Goal: Information Seeking & Learning: Learn about a topic

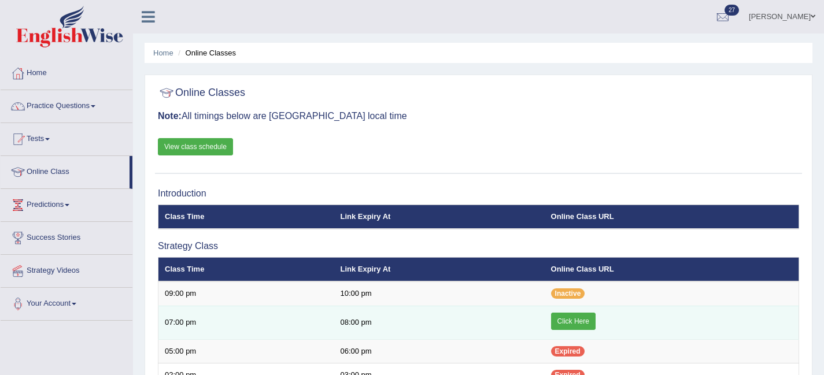
click at [577, 328] on link "Click Here" at bounding box center [573, 321] width 45 height 17
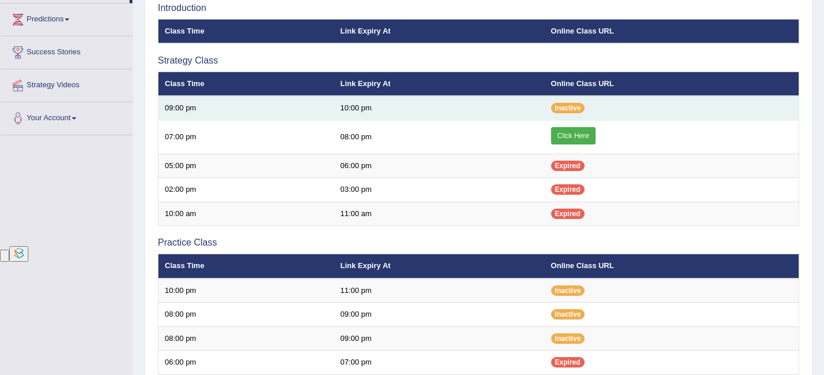
scroll to position [185, 0]
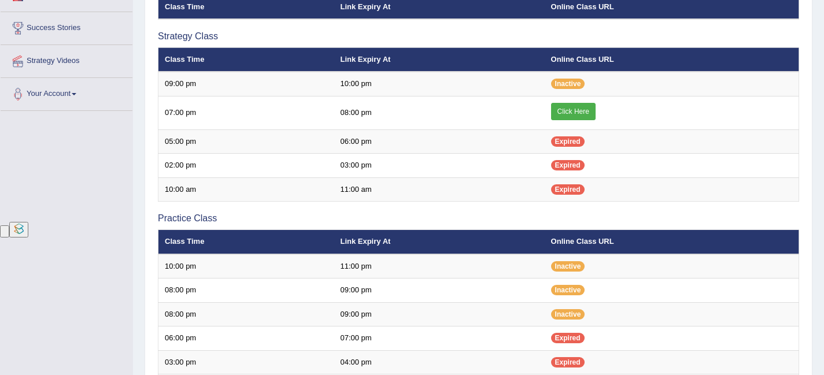
scroll to position [185, 0]
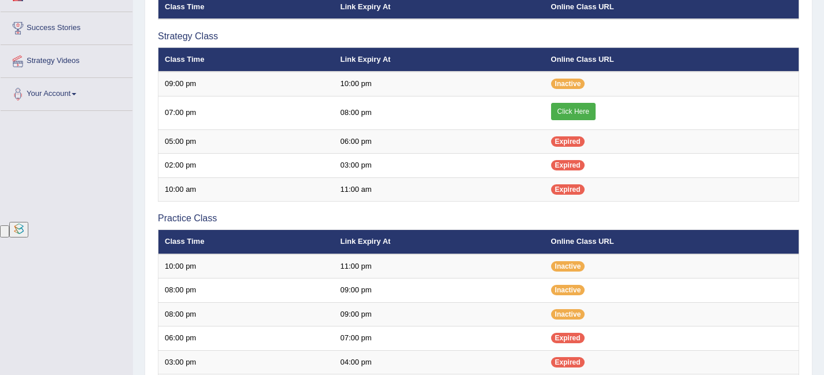
scroll to position [185, 0]
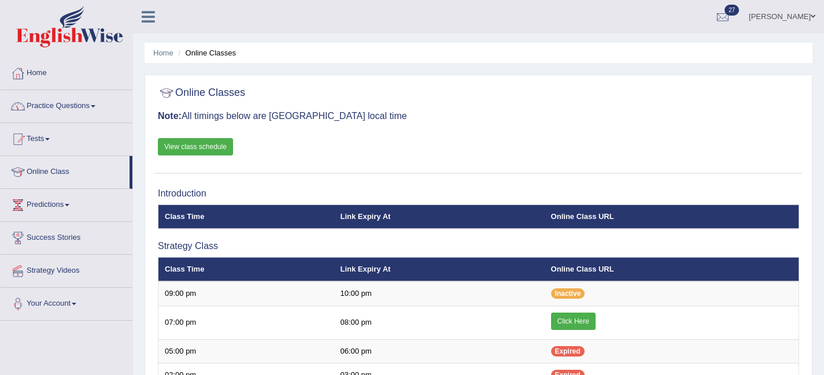
click at [50, 103] on link "Practice Questions" at bounding box center [67, 104] width 132 height 29
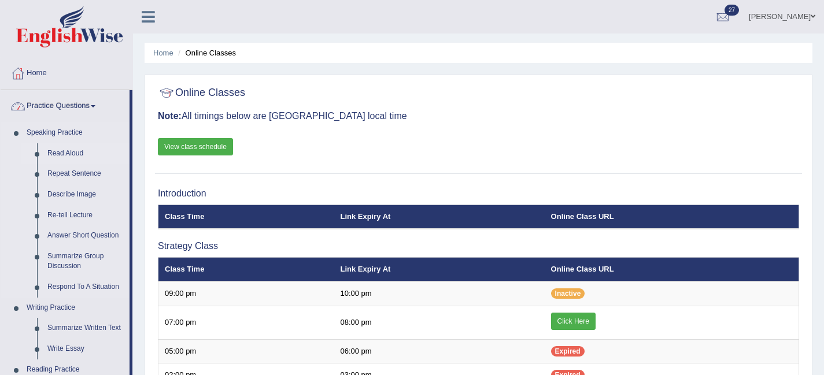
click at [54, 153] on link "Read Aloud" at bounding box center [85, 153] width 87 height 21
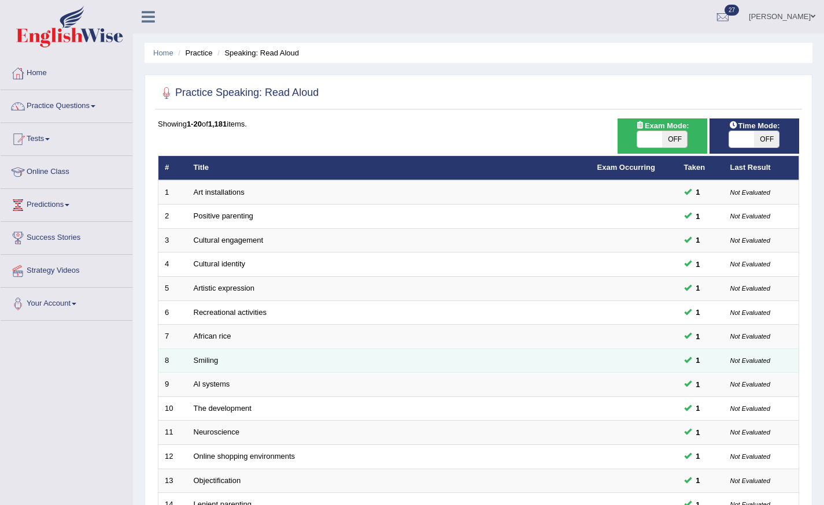
scroll to position [260, 0]
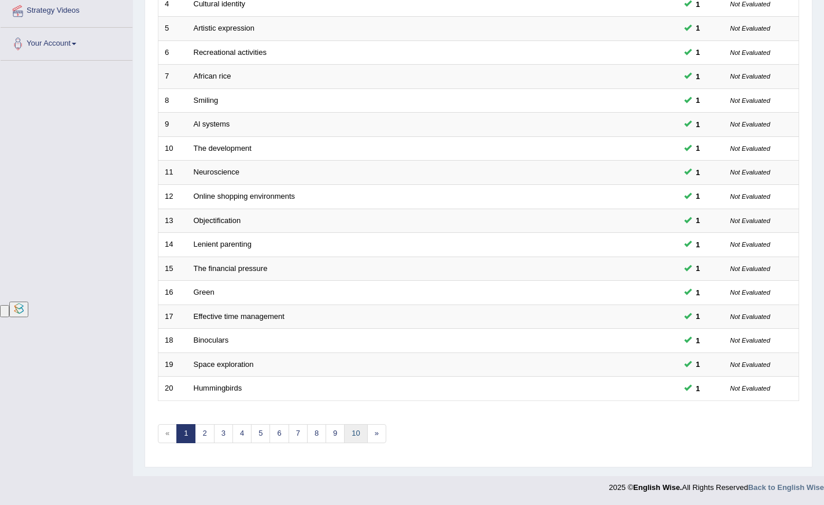
click at [353, 435] on link "10" at bounding box center [355, 433] width 23 height 19
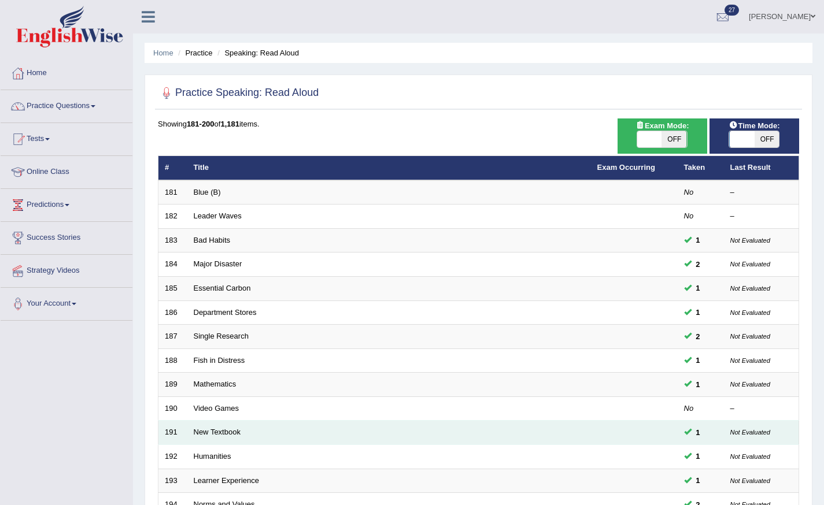
scroll to position [260, 0]
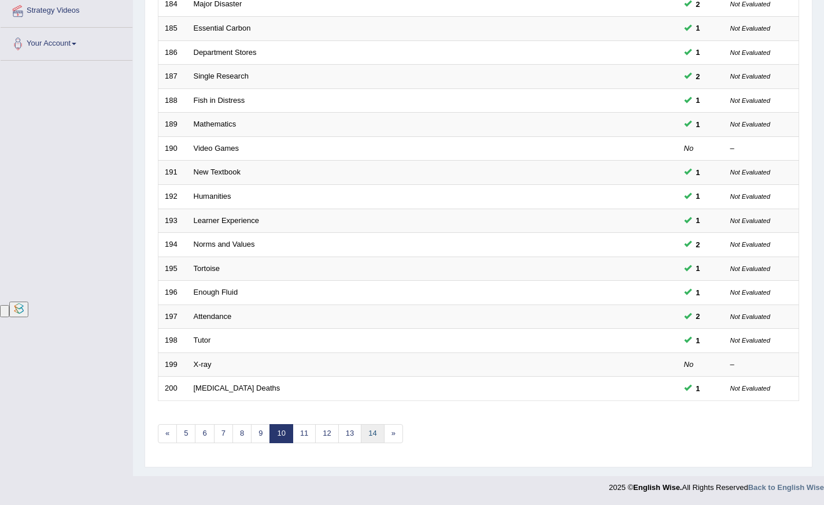
click at [364, 439] on link "14" at bounding box center [372, 433] width 23 height 19
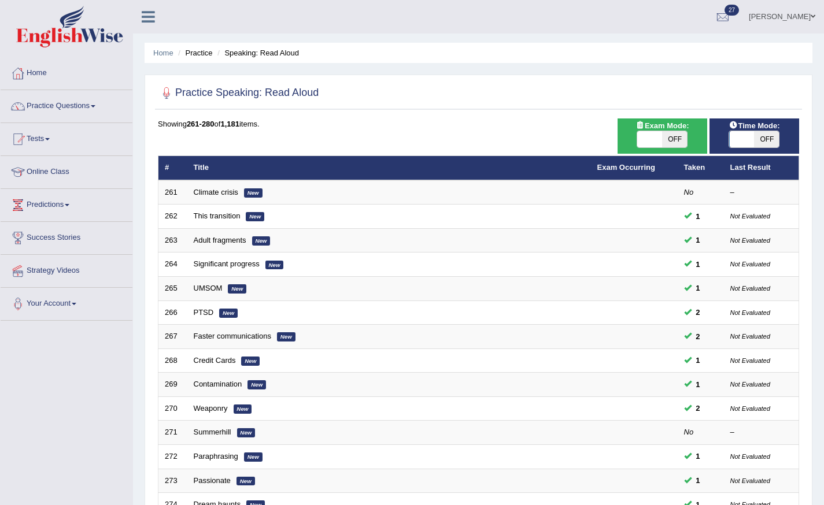
scroll to position [260, 0]
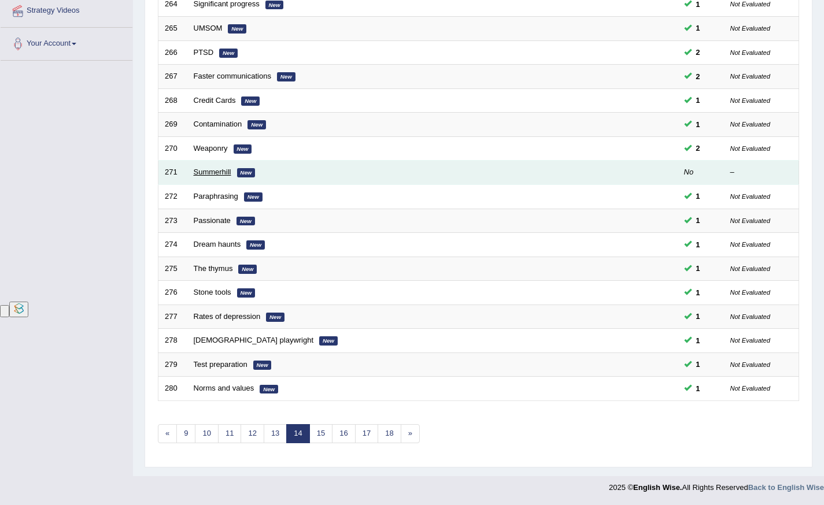
click at [200, 172] on link "Summerhill" at bounding box center [213, 172] width 38 height 9
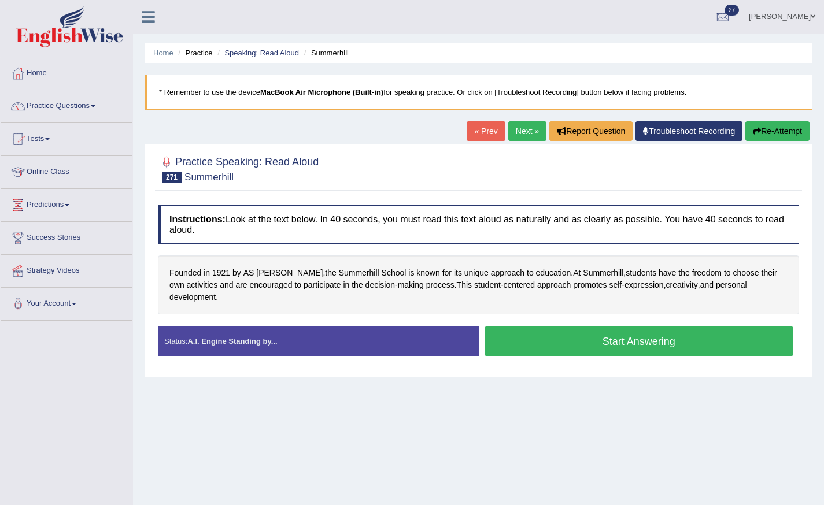
click at [524, 342] on button "Start Answering" at bounding box center [639, 341] width 309 height 29
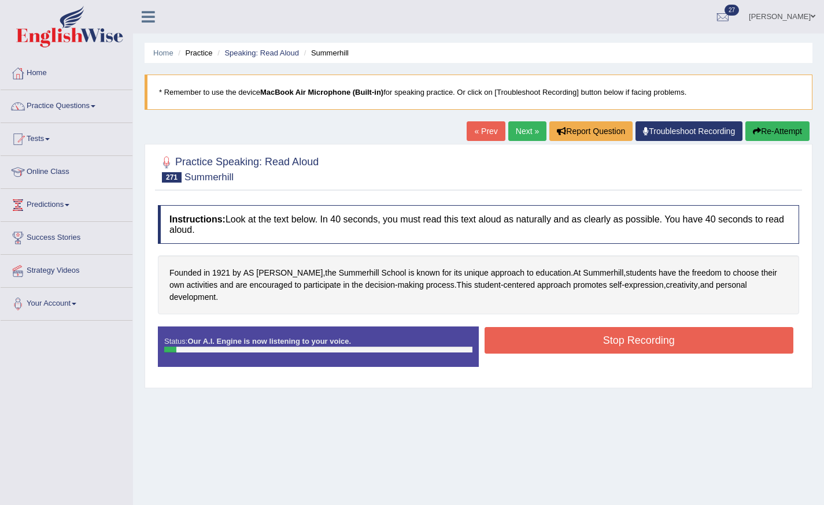
click at [524, 342] on button "Stop Recording" at bounding box center [639, 340] width 309 height 27
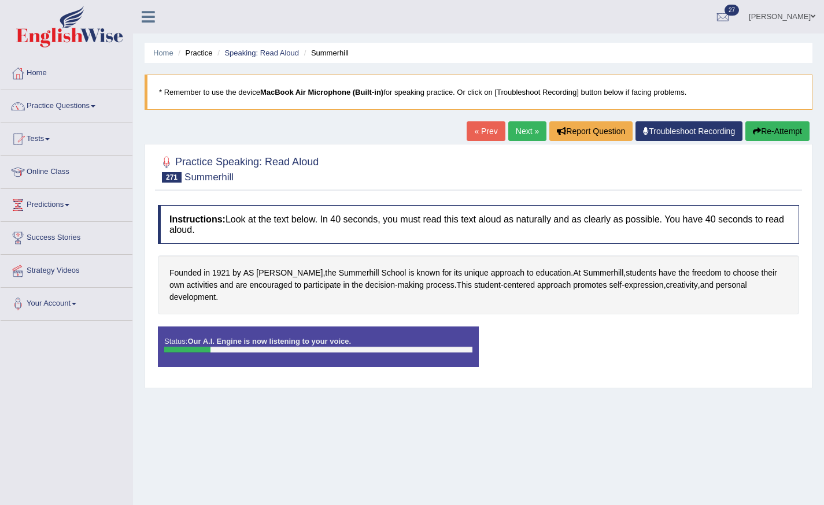
click at [755, 133] on icon "button" at bounding box center [757, 131] width 8 height 8
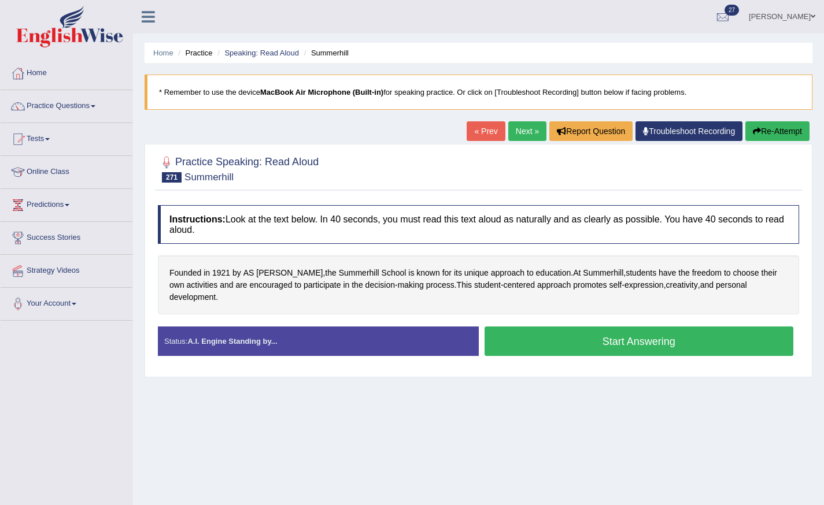
click at [612, 346] on button "Start Answering" at bounding box center [639, 341] width 309 height 29
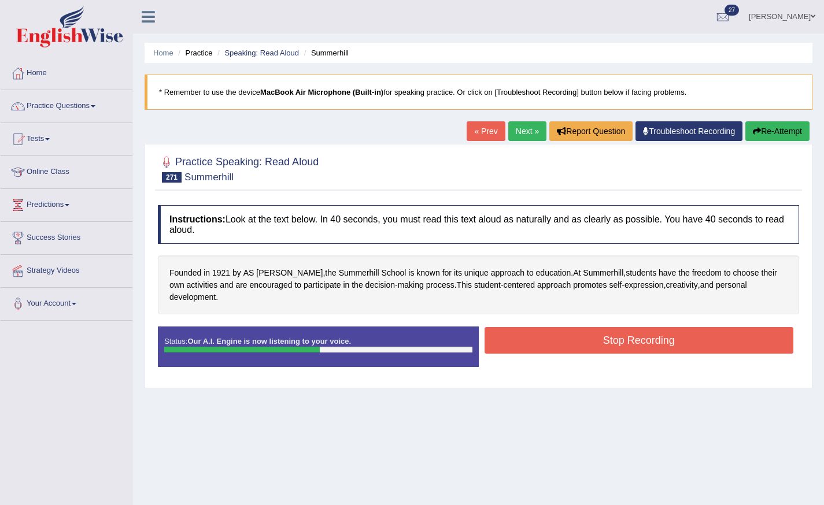
click at [612, 346] on button "Stop Recording" at bounding box center [639, 340] width 309 height 27
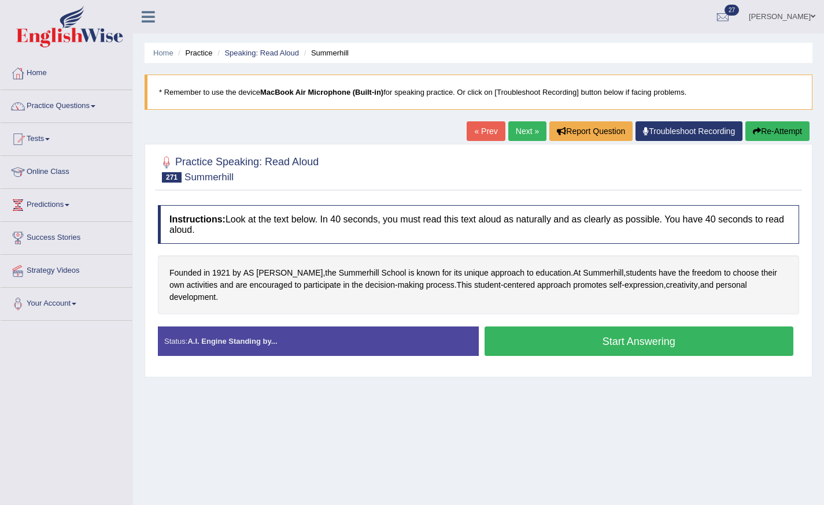
click at [540, 355] on button "Start Answering" at bounding box center [639, 341] width 309 height 29
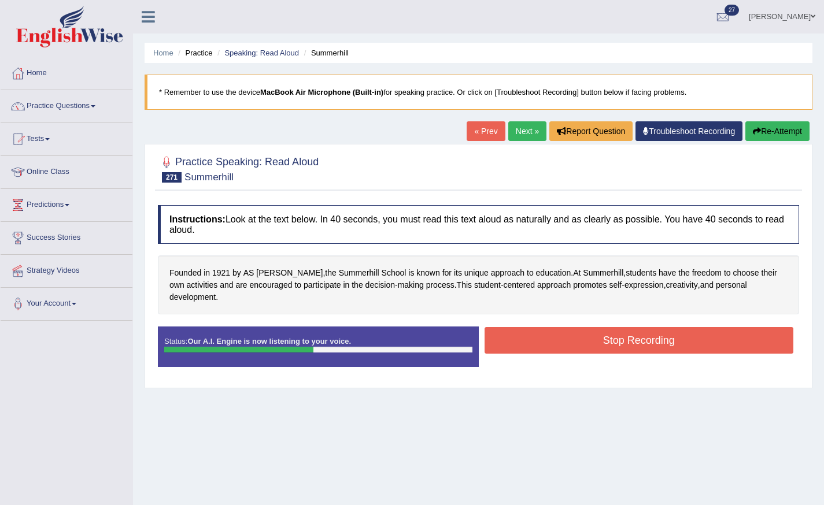
click at [540, 345] on button "Stop Recording" at bounding box center [639, 340] width 309 height 27
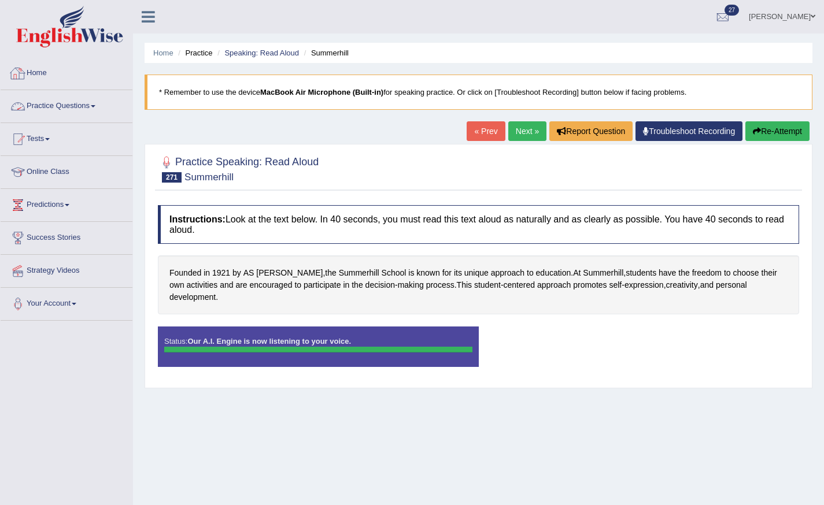
click at [49, 77] on link "Home" at bounding box center [67, 71] width 132 height 29
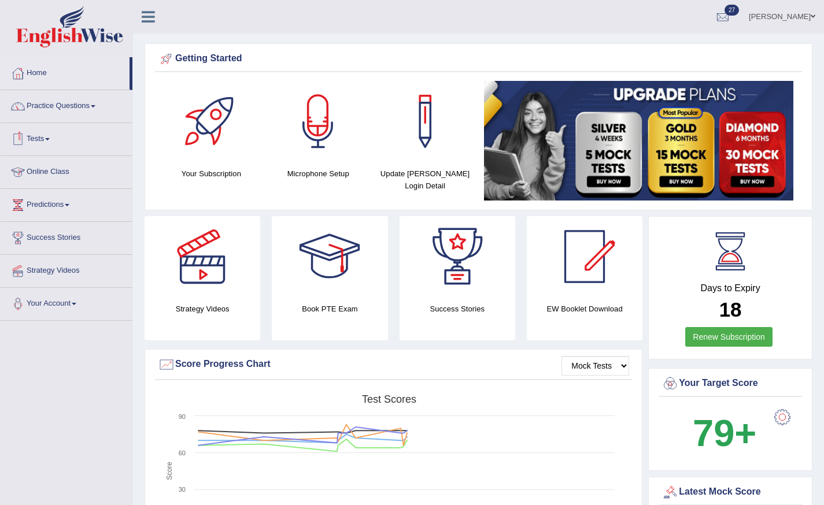
click at [44, 173] on link "Online Class" at bounding box center [67, 170] width 132 height 29
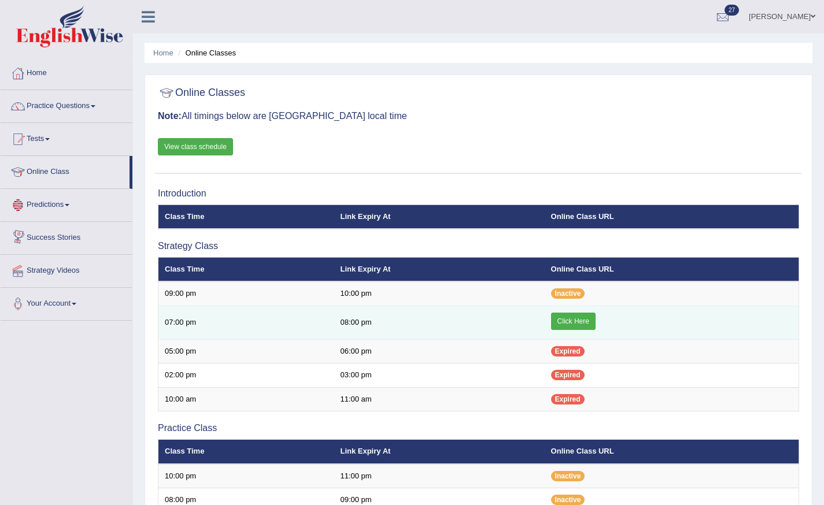
click at [569, 320] on link "Click Here" at bounding box center [573, 321] width 45 height 17
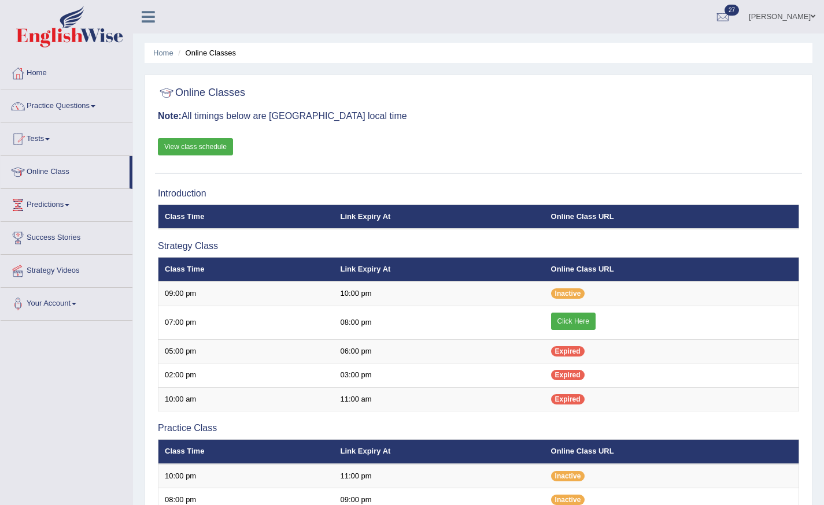
click at [191, 146] on link "View class schedule" at bounding box center [195, 146] width 75 height 17
